Goal: Information Seeking & Learning: Learn about a topic

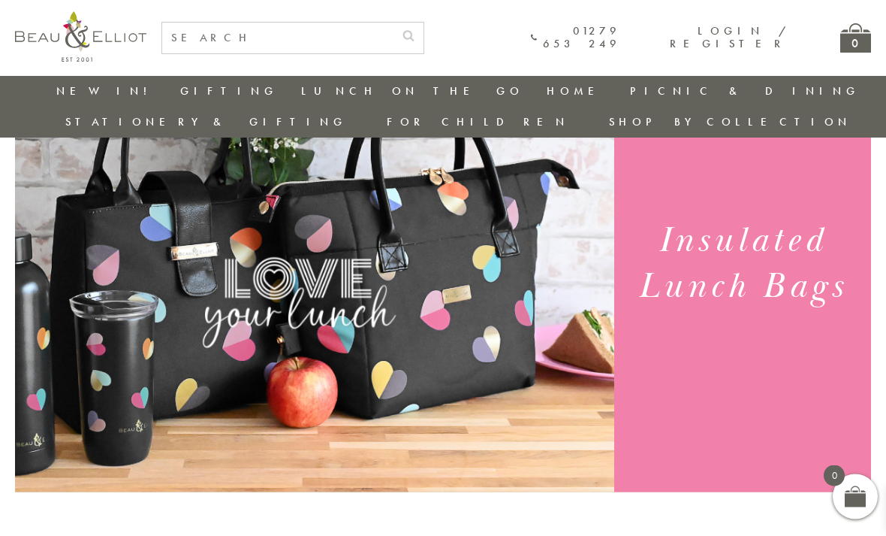
scroll to position [135, 0]
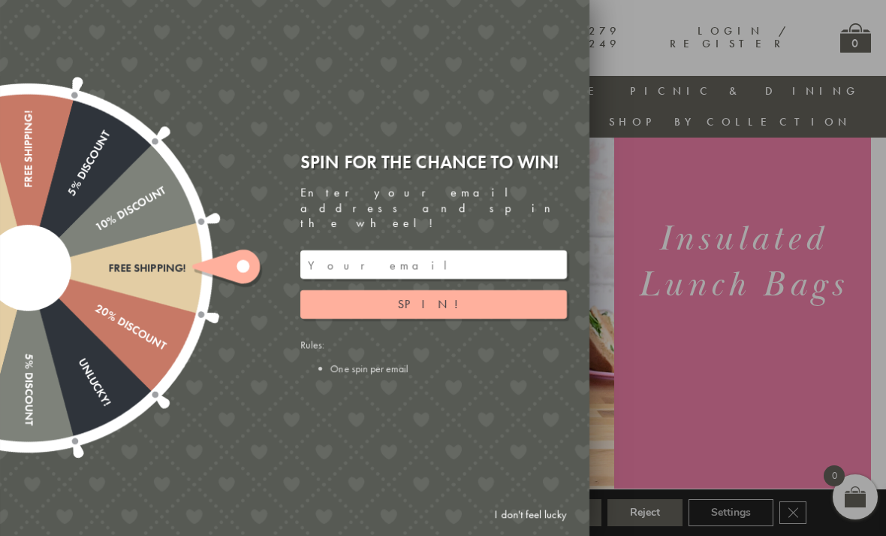
click at [532, 528] on link "I don't feel lucky" at bounding box center [530, 514] width 87 height 28
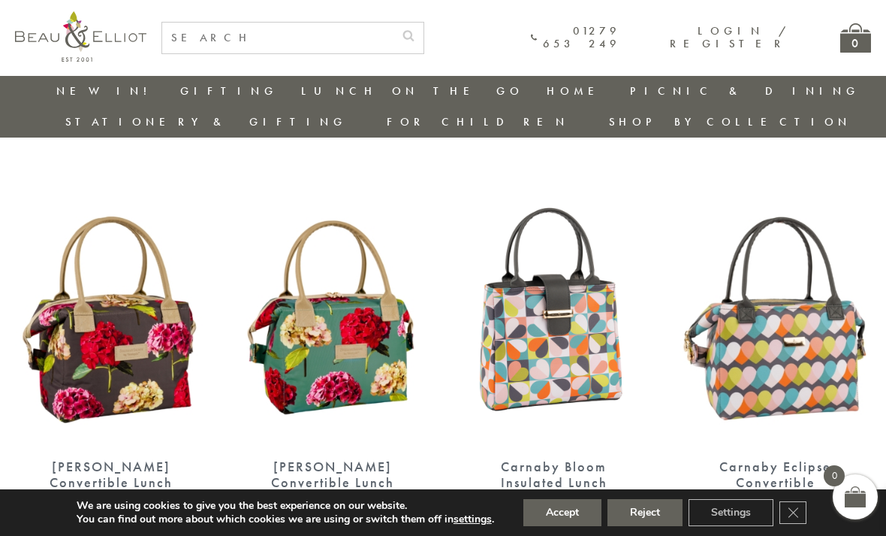
scroll to position [503, 0]
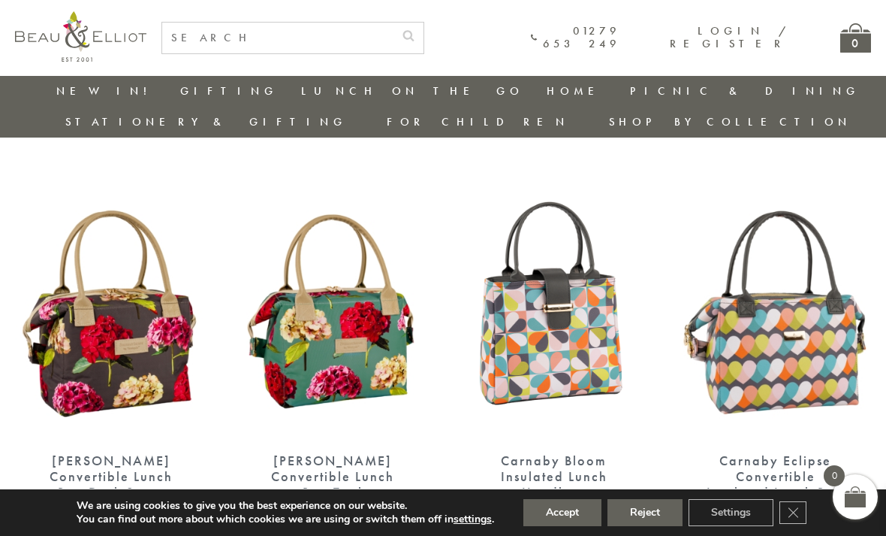
click at [307, 292] on img at bounding box center [333, 314] width 192 height 247
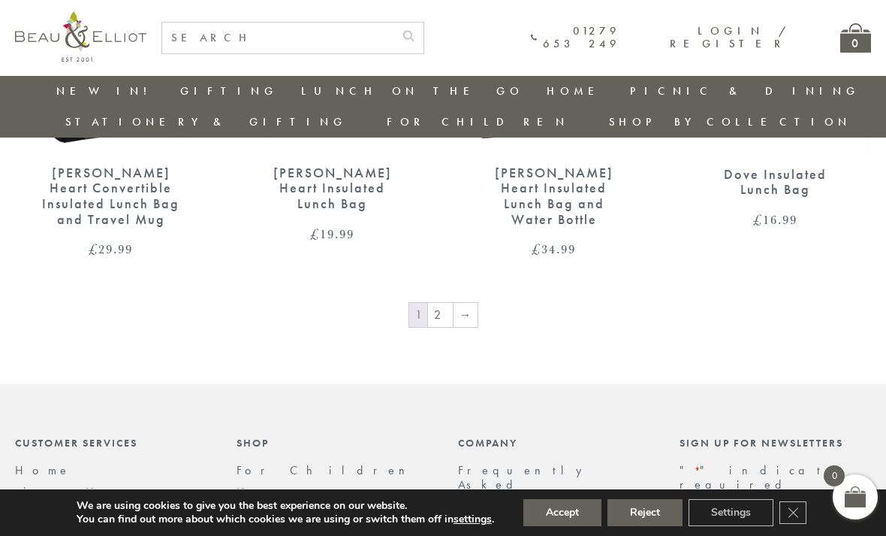
scroll to position [2428, 0]
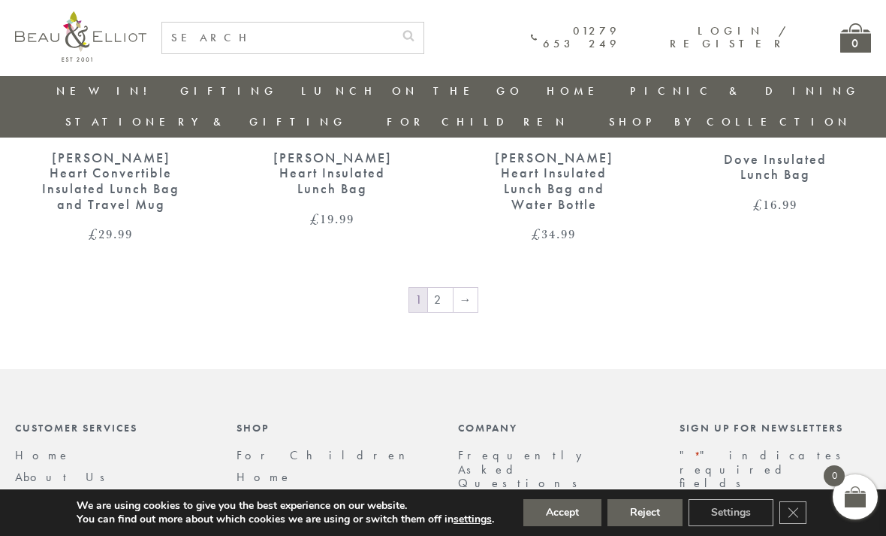
click at [462, 288] on link "→" at bounding box center [466, 300] width 24 height 24
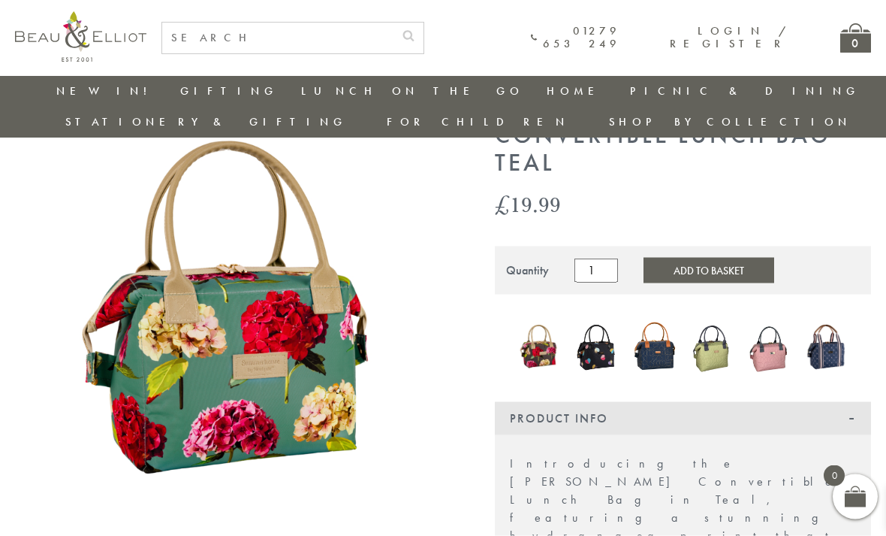
scroll to position [97, 0]
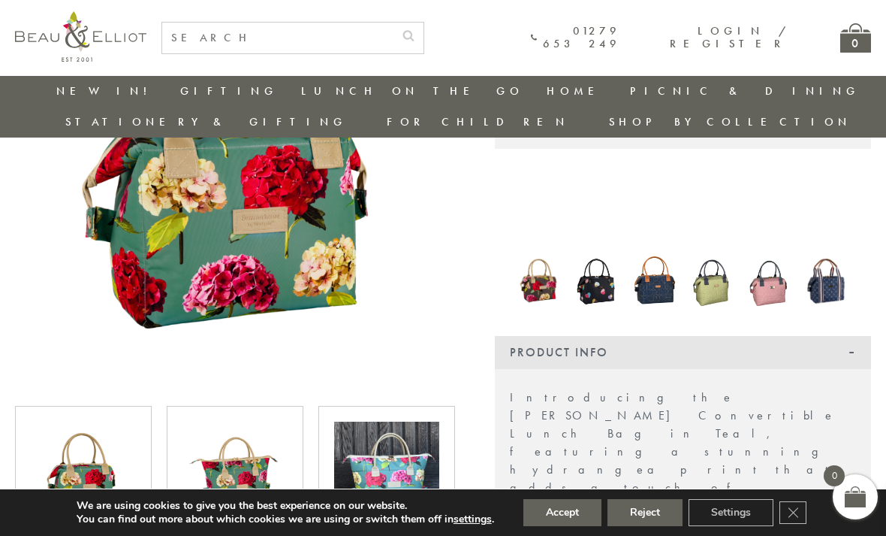
click at [220, 421] on img at bounding box center [235, 473] width 105 height 105
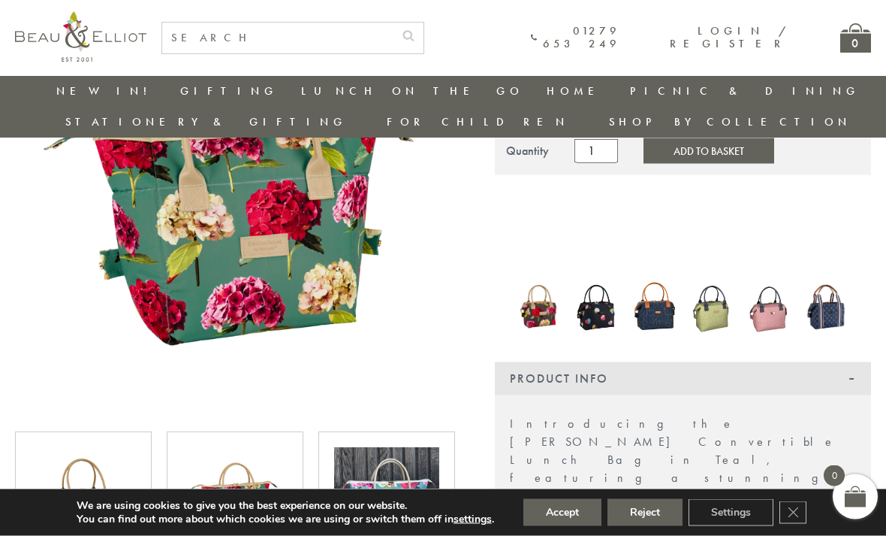
scroll to position [224, 0]
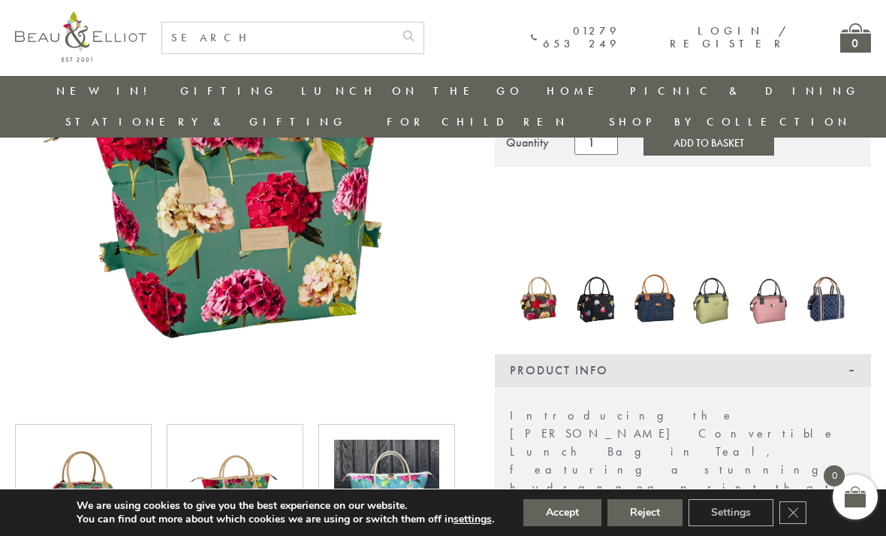
click at [400, 447] on img at bounding box center [386, 491] width 105 height 105
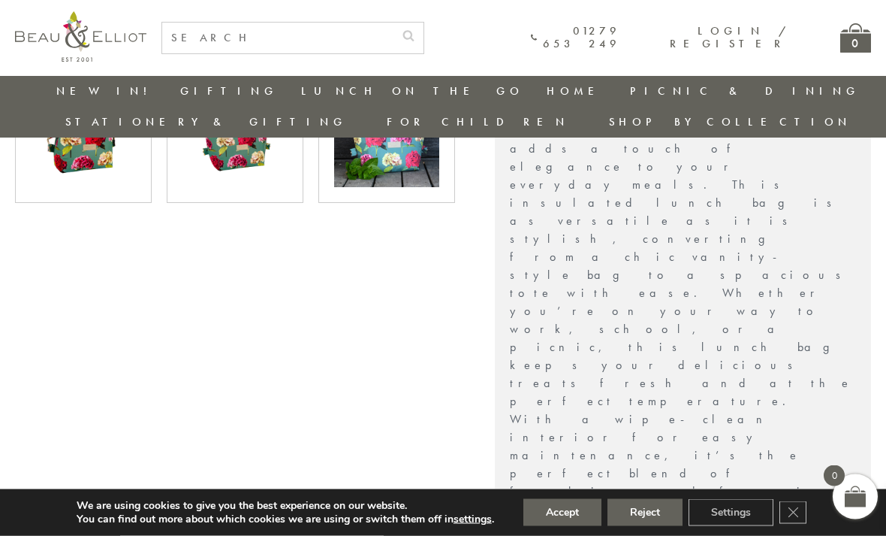
scroll to position [582, 0]
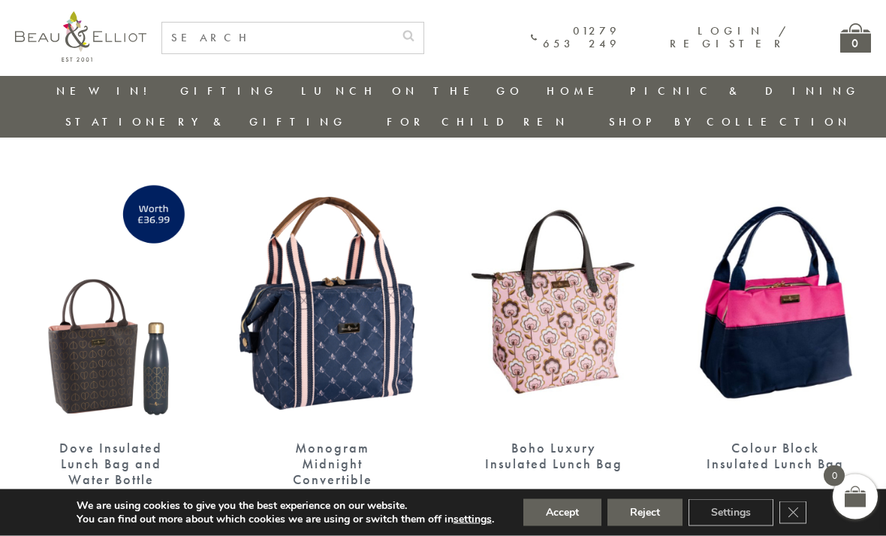
scroll to position [517, 11]
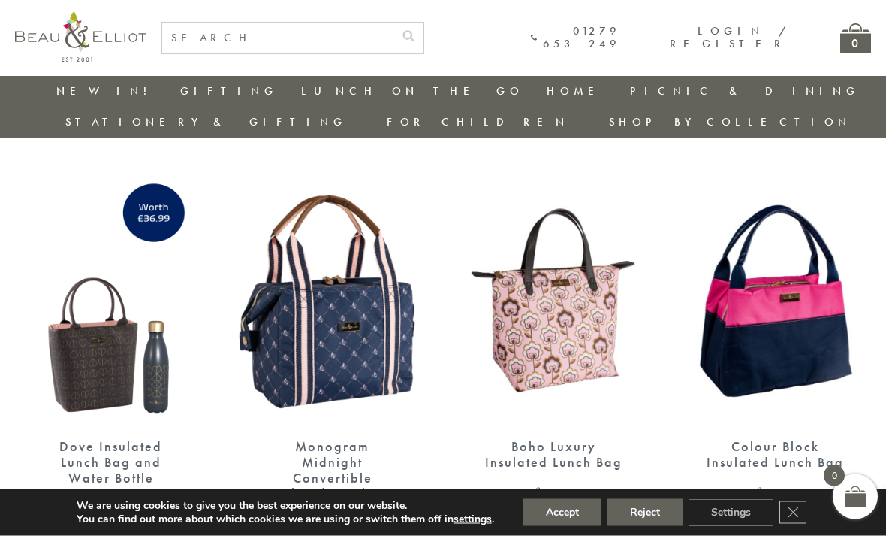
click at [270, 340] on img at bounding box center [333, 300] width 192 height 247
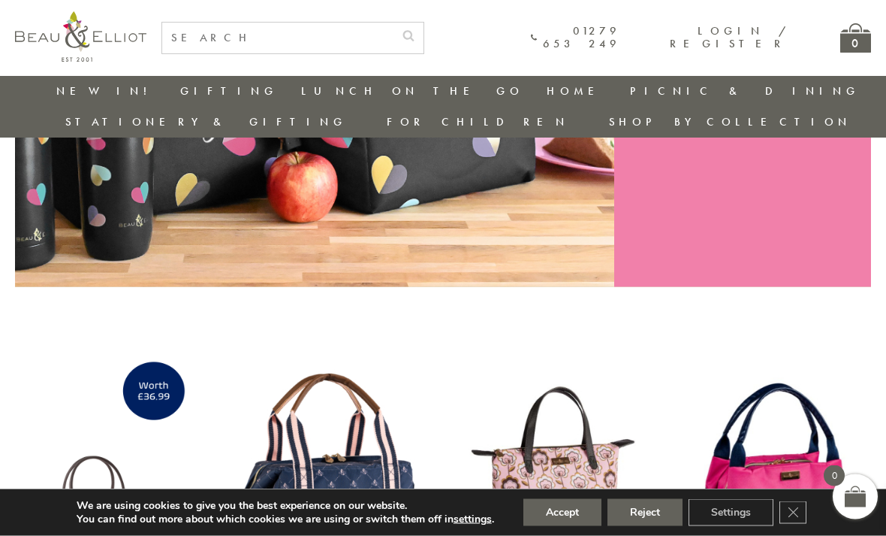
scroll to position [340, 11]
click at [275, 417] on img at bounding box center [333, 477] width 192 height 247
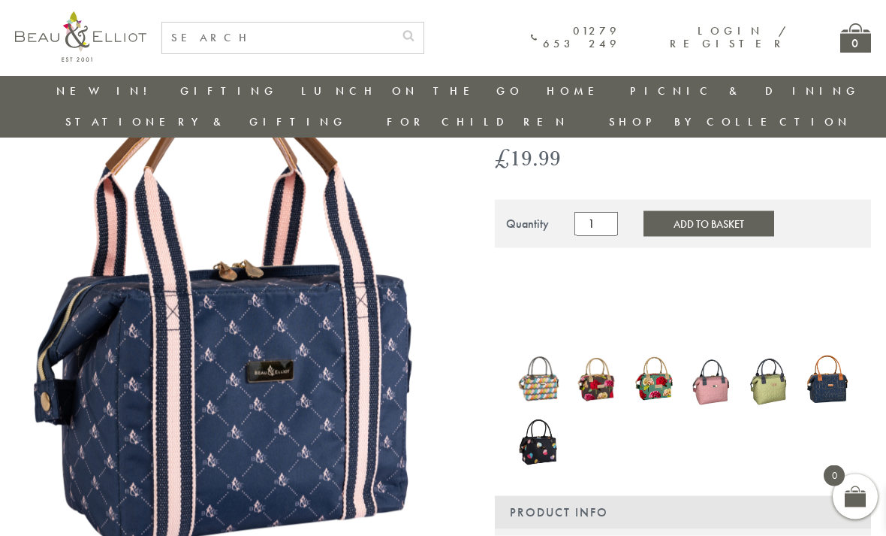
scroll to position [143, 0]
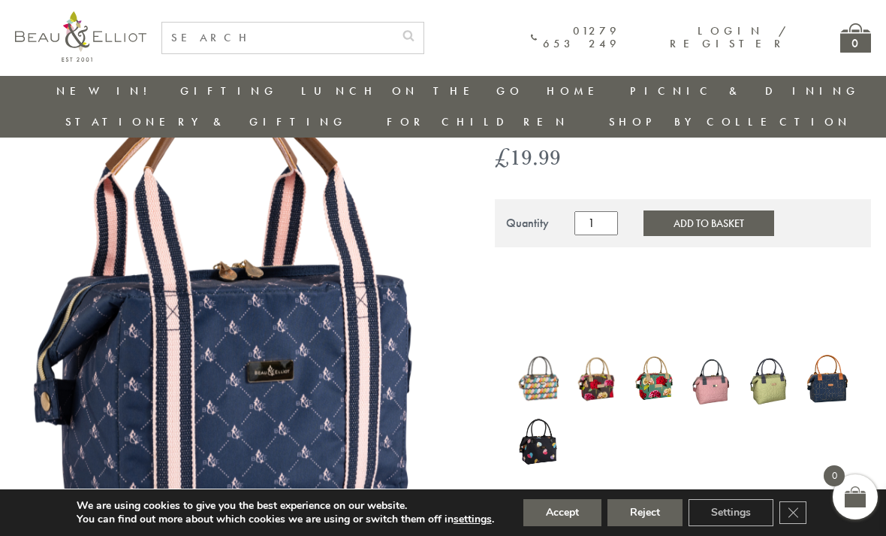
click at [672, 350] on img at bounding box center [654, 378] width 43 height 57
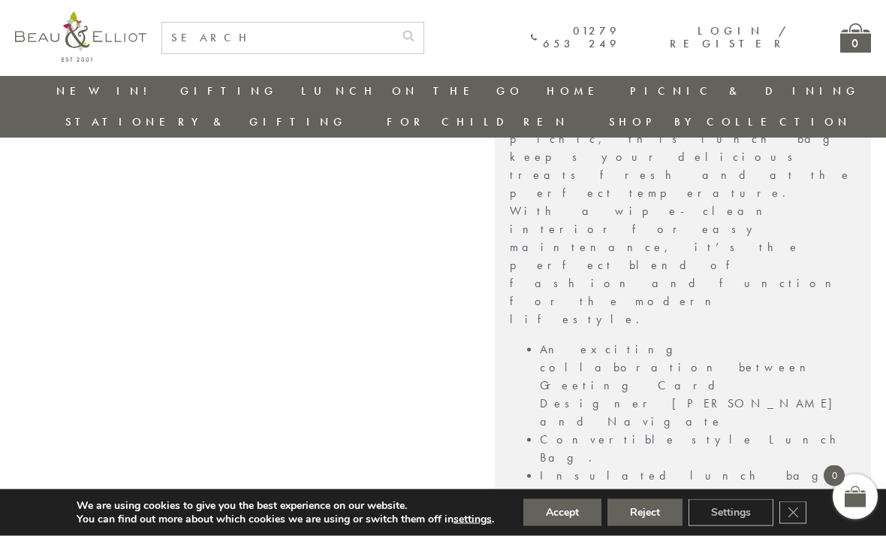
scroll to position [789, 0]
click at [195, 155] on link "Lunch On The Go" at bounding box center [262, 168] width 135 height 26
